Goal: Transaction & Acquisition: Purchase product/service

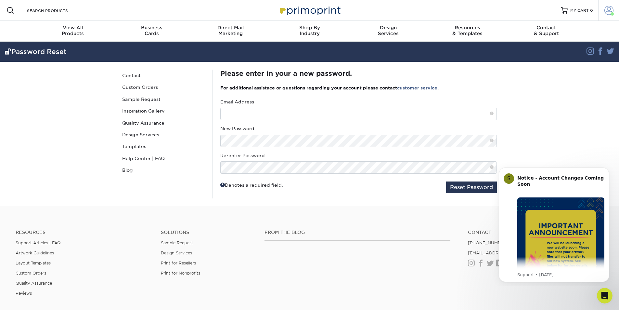
click at [608, 10] on span at bounding box center [609, 10] width 9 height 9
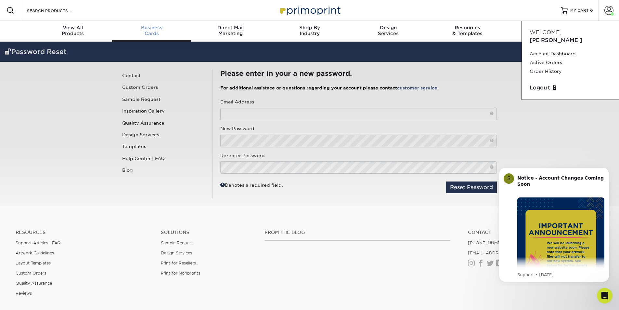
click at [158, 27] on span "Business" at bounding box center [151, 28] width 79 height 6
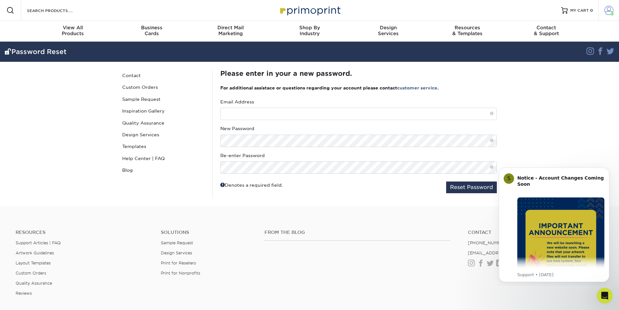
click at [609, 11] on span at bounding box center [609, 10] width 9 height 9
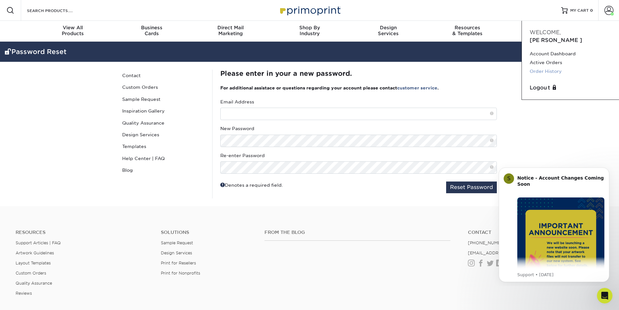
click at [543, 67] on link "Order History" at bounding box center [571, 71] width 82 height 9
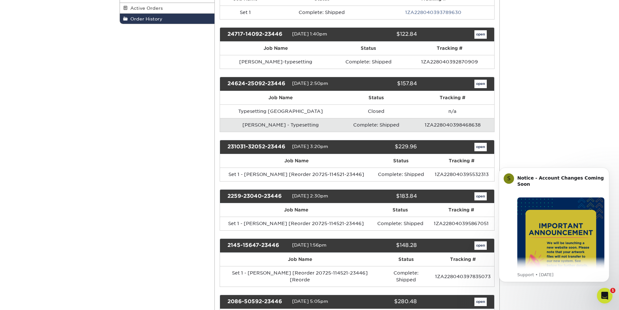
scroll to position [163, 0]
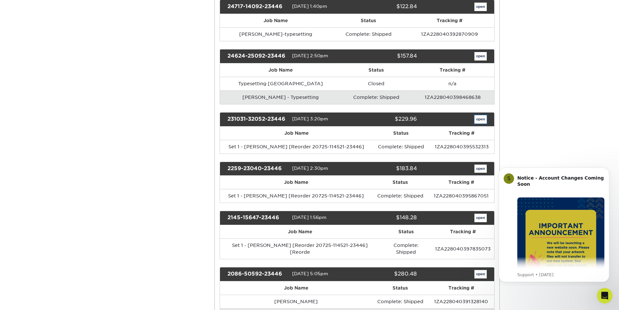
click at [479, 121] on link "open" at bounding box center [481, 119] width 12 height 8
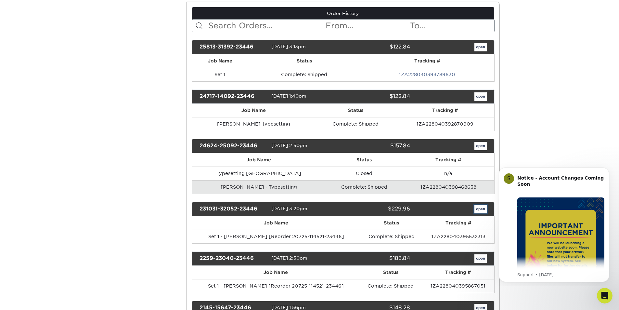
scroll to position [0, 0]
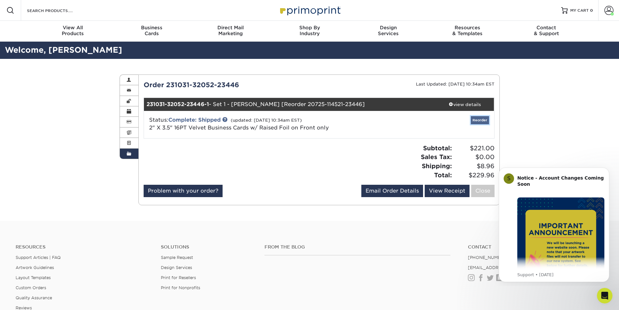
click at [480, 120] on link "Reorder" at bounding box center [480, 120] width 18 height 8
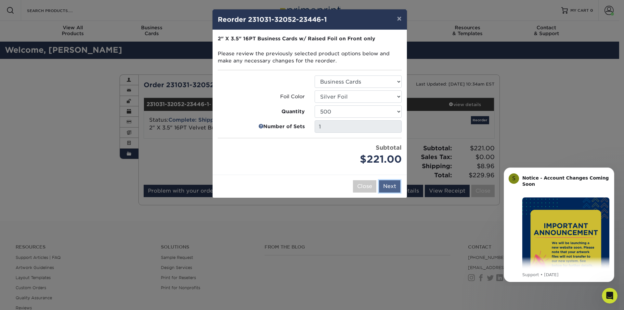
click at [391, 186] on button "Next" at bounding box center [389, 186] width 21 height 12
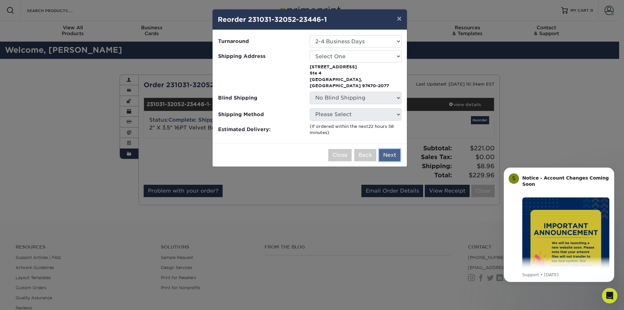
click at [392, 149] on button "Next" at bounding box center [389, 155] width 21 height 12
click at [395, 55] on select "Select One [PERSON_NAME] Law, P.C." at bounding box center [356, 56] width 92 height 12
select select "193161"
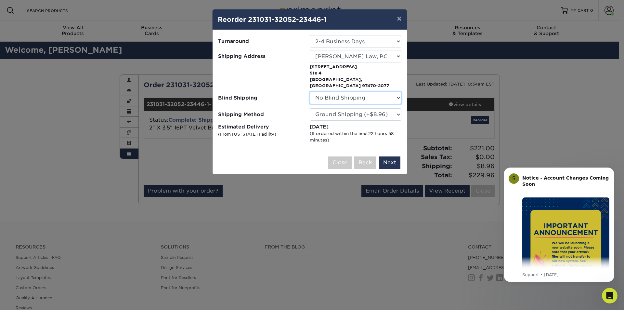
click at [393, 92] on select "No Blind Shipping [PERSON_NAME] Law, P.C." at bounding box center [356, 98] width 92 height 12
select select "193161"
click at [310, 92] on select "No Blind Shipping [PERSON_NAME] Law, P.C." at bounding box center [356, 98] width 92 height 12
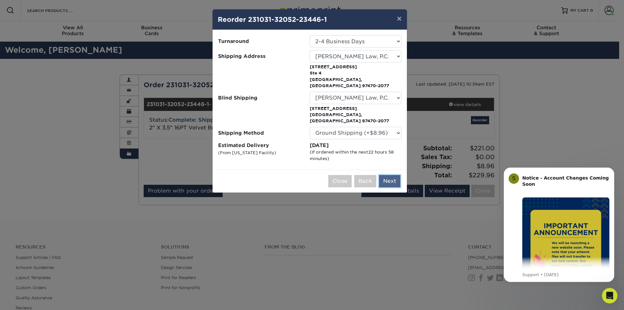
click at [389, 175] on button "Next" at bounding box center [389, 181] width 21 height 12
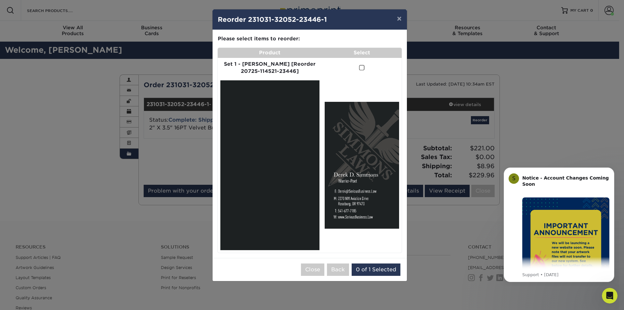
click at [359, 68] on span at bounding box center [362, 68] width 6 height 6
click at [0, 0] on input "checkbox" at bounding box center [0, 0] width 0 height 0
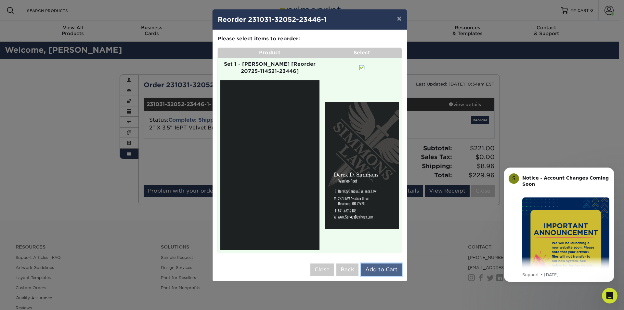
click at [389, 263] on button "Add to Cart" at bounding box center [381, 269] width 41 height 12
